Goal: Task Accomplishment & Management: Manage account settings

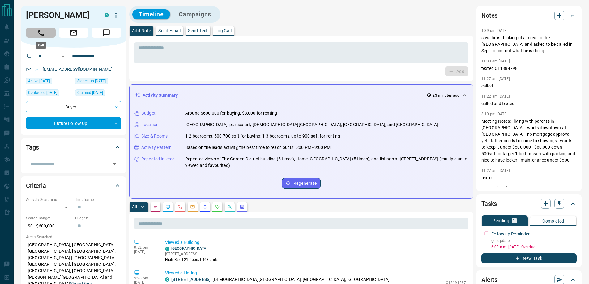
click at [40, 32] on icon "Call" at bounding box center [41, 33] width 6 height 6
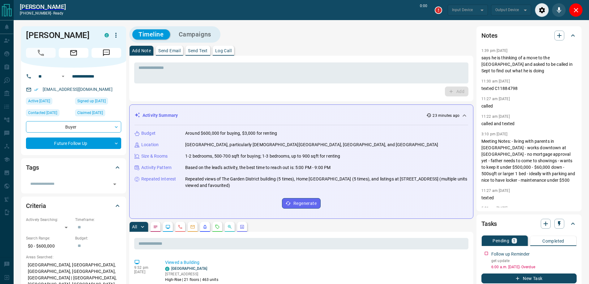
type input "*******"
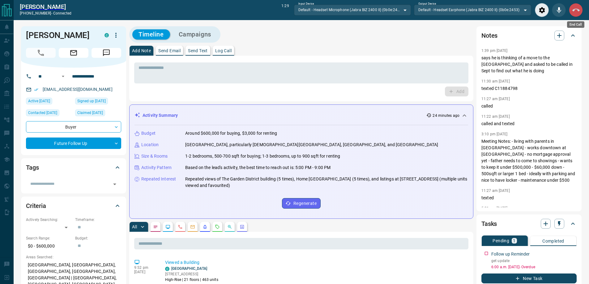
click at [576, 8] on icon "End Call" at bounding box center [575, 9] width 7 height 7
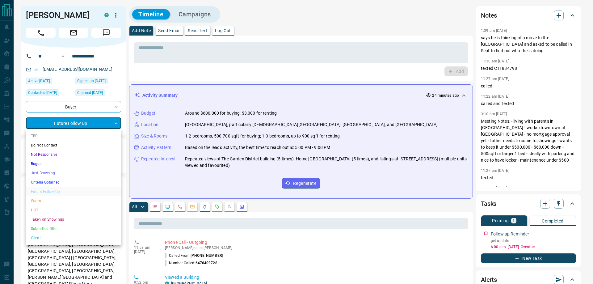
click at [57, 146] on li "Do Not Contact" at bounding box center [73, 145] width 95 height 9
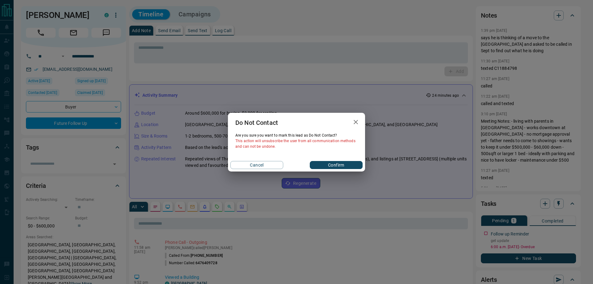
click at [229, 44] on div "Do Not Contact Are you sure you want to mark this lead as Do Not Contact ? This…" at bounding box center [296, 142] width 593 height 284
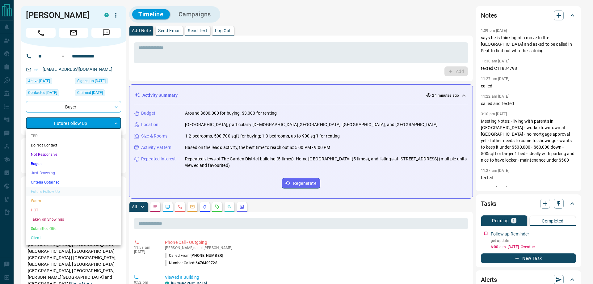
click at [56, 172] on li "Just Browsing" at bounding box center [73, 172] width 95 height 9
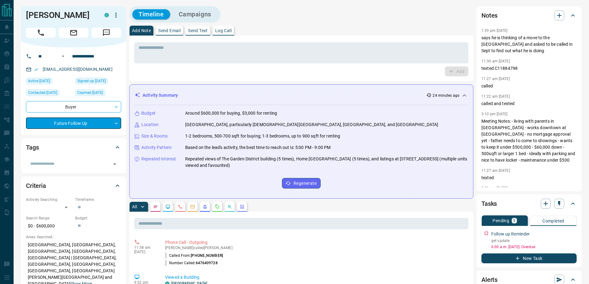
click at [174, 59] on div "TBD Do Not Contact Not Responsive Bogus Just Browsing Criteria Obtained Future …" at bounding box center [294, 142] width 589 height 284
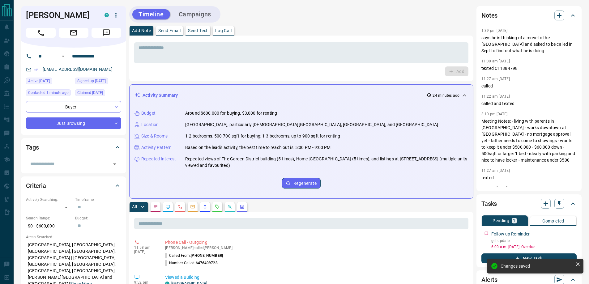
type input "*"
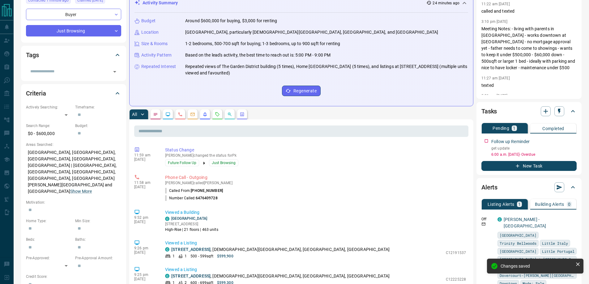
scroll to position [27, 0]
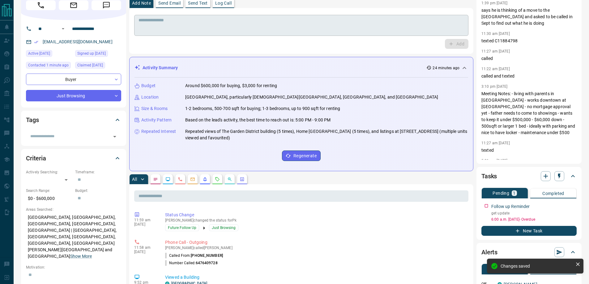
click at [171, 17] on div "* ​" at bounding box center [301, 25] width 334 height 21
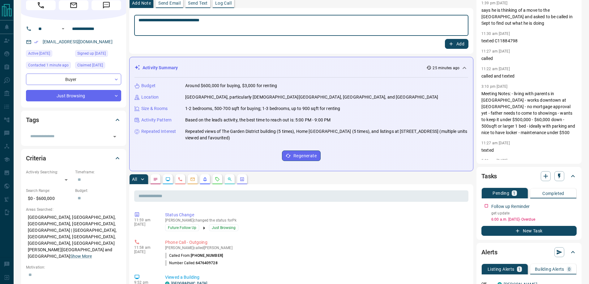
type textarea "**********"
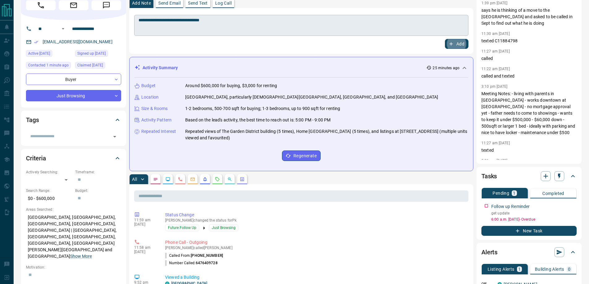
click at [445, 39] on button "Add" at bounding box center [456, 44] width 23 height 10
